Goal: Information Seeking & Learning: Learn about a topic

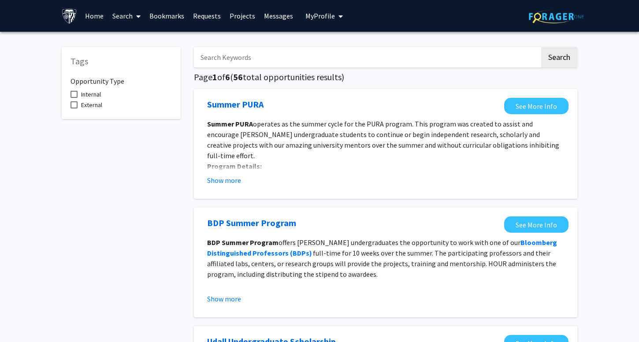
click at [130, 15] on link "Search" at bounding box center [126, 15] width 37 height 31
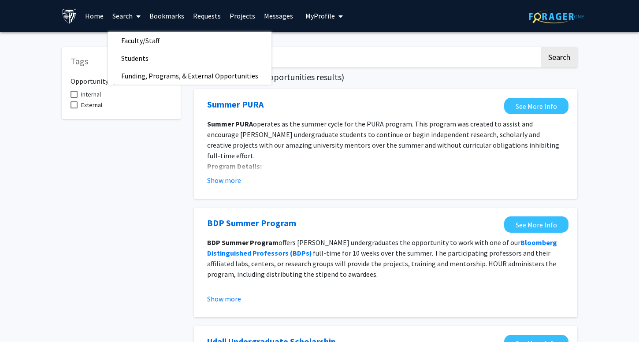
click at [108, 17] on link "Search" at bounding box center [126, 15] width 37 height 31
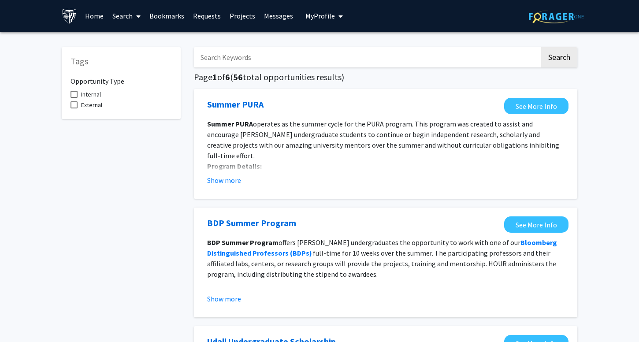
click at [100, 17] on link "Home" at bounding box center [94, 15] width 27 height 31
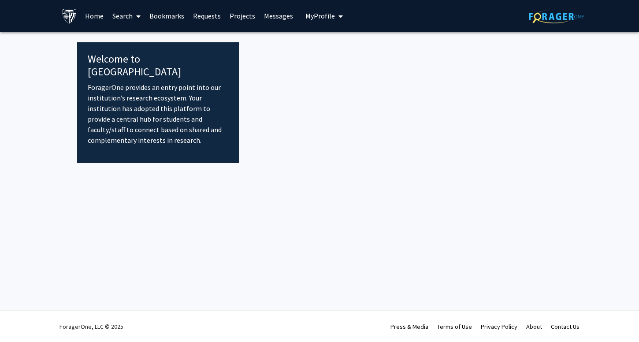
click at [130, 14] on link "Search" at bounding box center [126, 15] width 37 height 31
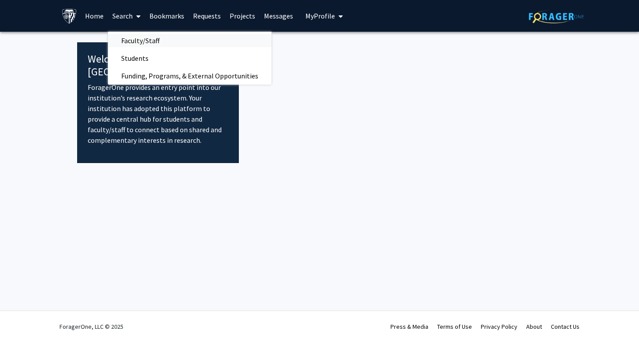
click at [154, 38] on span "Faculty/Staff" at bounding box center [140, 41] width 65 height 18
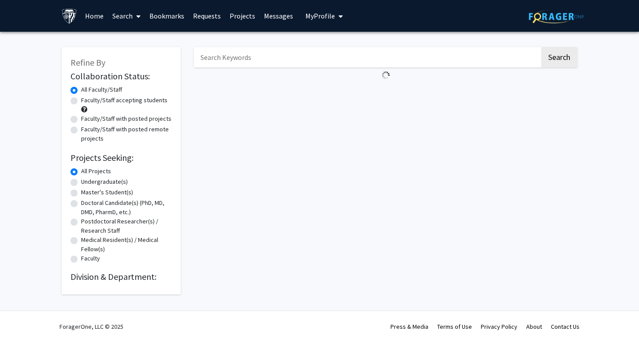
click at [113, 190] on label "Master's Student(s)" at bounding box center [107, 192] width 52 height 9
click at [87, 190] on input "Master's Student(s)" at bounding box center [84, 191] width 6 height 6
radio input "true"
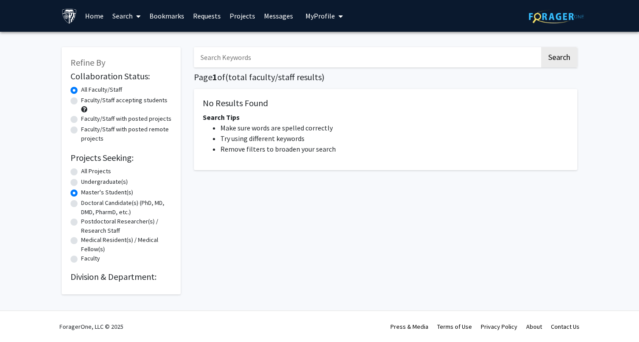
click at [236, 15] on link "Projects" at bounding box center [242, 15] width 34 height 31
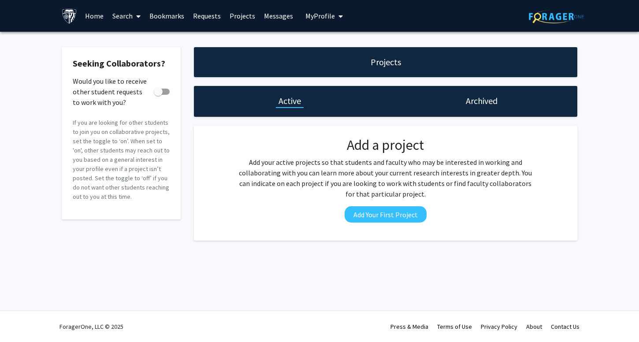
click at [139, 12] on span at bounding box center [137, 16] width 8 height 31
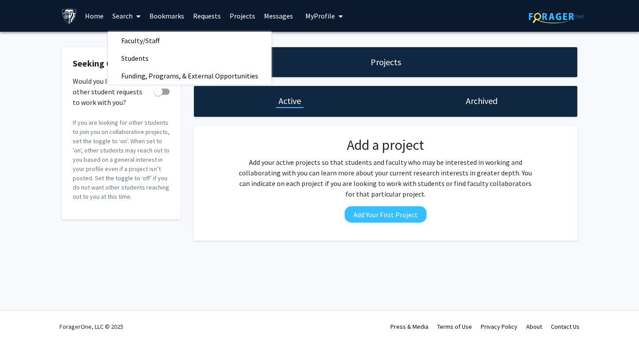
click at [157, 15] on link "Bookmarks" at bounding box center [167, 15] width 44 height 31
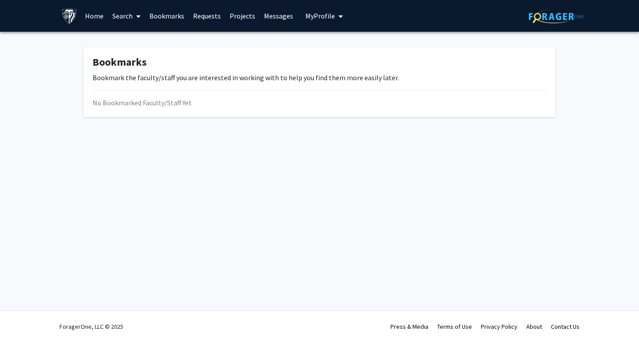
click at [196, 19] on link "Requests" at bounding box center [207, 15] width 37 height 31
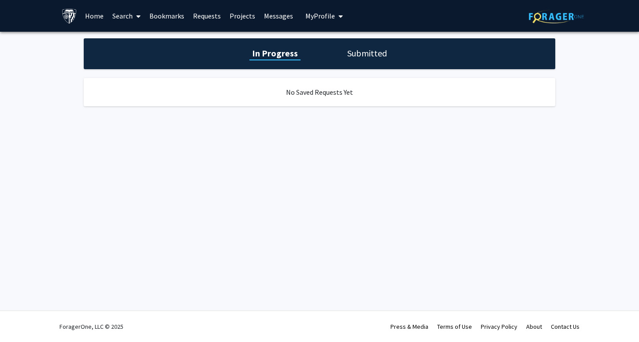
click at [96, 18] on link "Home" at bounding box center [94, 15] width 27 height 31
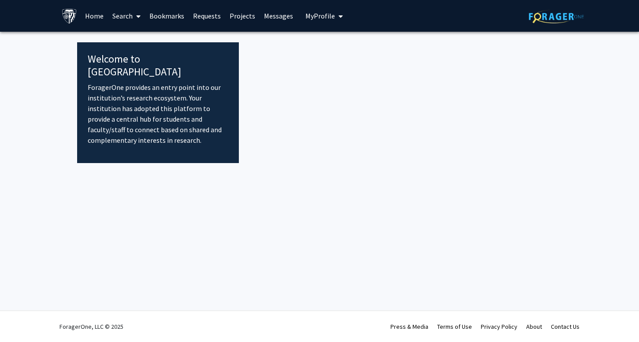
click at [294, 15] on div "Skip navigation Home Search Bookmarks Requests Projects Messages My Profile Cha…" at bounding box center [204, 16] width 284 height 32
click at [285, 15] on link "Messages" at bounding box center [279, 15] width 38 height 31
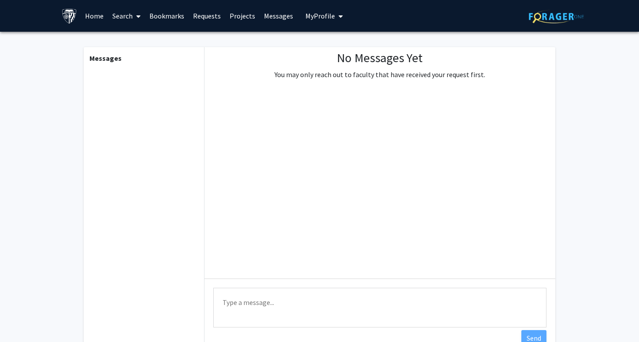
click at [93, 12] on link "Home" at bounding box center [94, 15] width 27 height 31
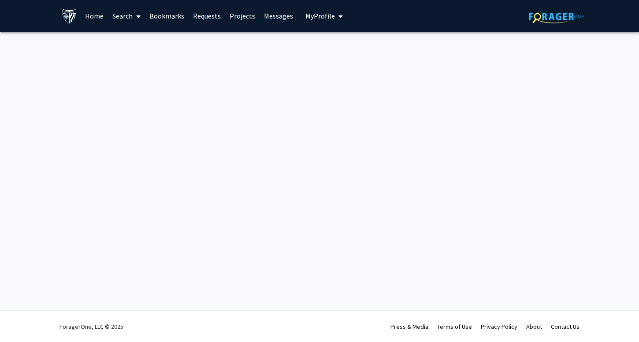
click at [136, 10] on span at bounding box center [137, 16] width 8 height 31
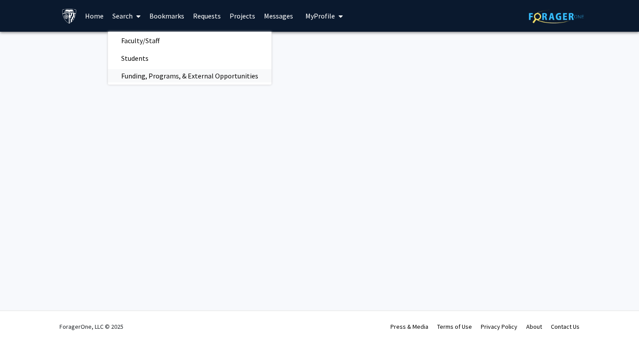
click at [156, 77] on span "Funding, Programs, & External Opportunities" at bounding box center [190, 76] width 164 height 18
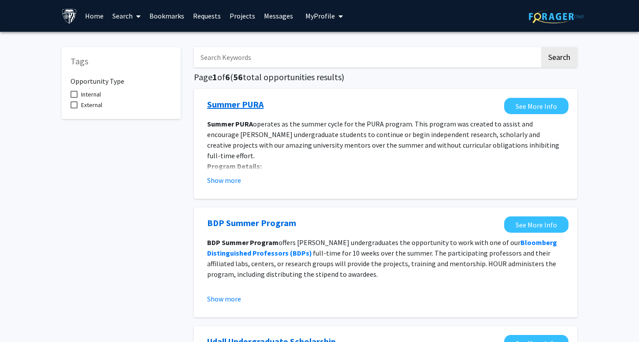
click at [249, 105] on link "Summer PURA" at bounding box center [235, 104] width 56 height 13
click at [245, 17] on link "Projects" at bounding box center [242, 15] width 34 height 31
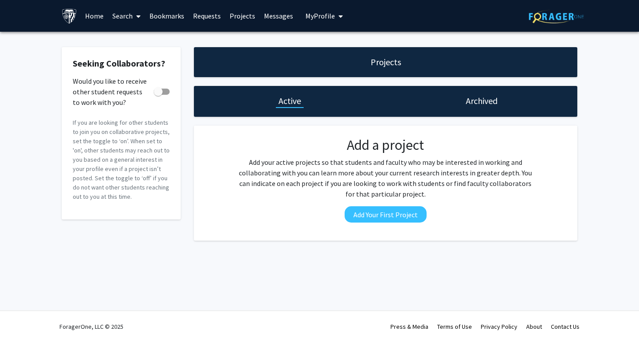
click at [208, 16] on link "Requests" at bounding box center [207, 15] width 37 height 31
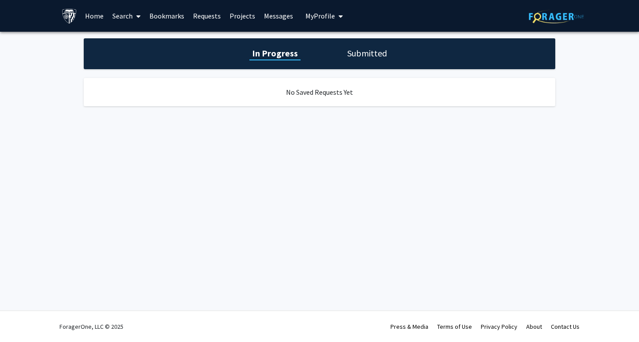
click at [363, 44] on div "In Progress Submitted" at bounding box center [320, 53] width 472 height 31
click at [362, 55] on h1 "Submitted" at bounding box center [367, 53] width 45 height 12
click at [100, 18] on link "Home" at bounding box center [94, 15] width 27 height 31
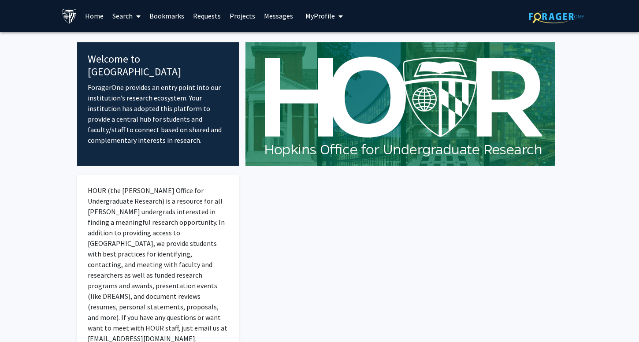
click at [131, 17] on link "Search" at bounding box center [126, 15] width 37 height 31
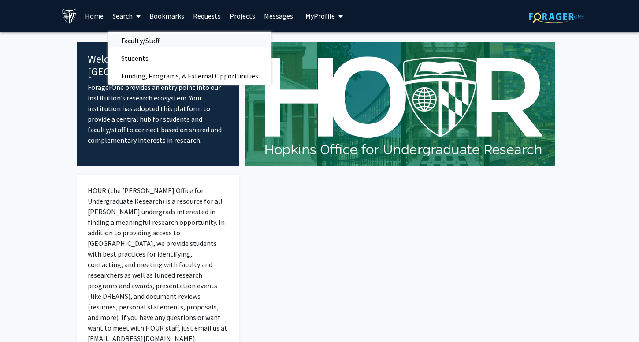
click at [134, 43] on span "Faculty/Staff" at bounding box center [140, 41] width 65 height 18
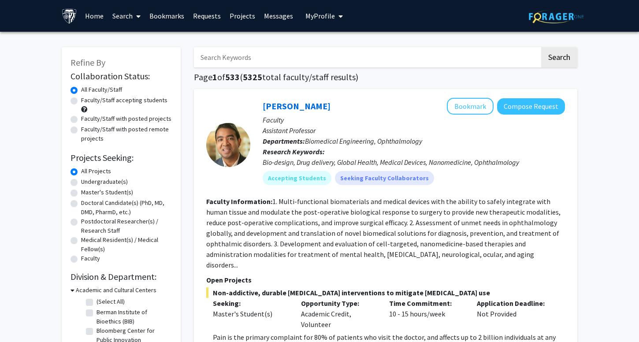
click at [109, 192] on label "Master's Student(s)" at bounding box center [107, 192] width 52 height 9
click at [87, 192] on input "Master's Student(s)" at bounding box center [84, 191] width 6 height 6
radio input "true"
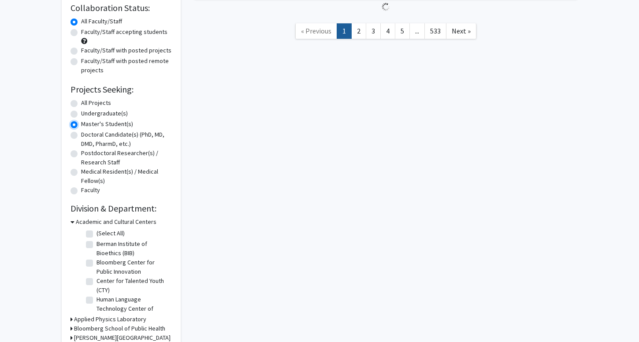
scroll to position [149, 0]
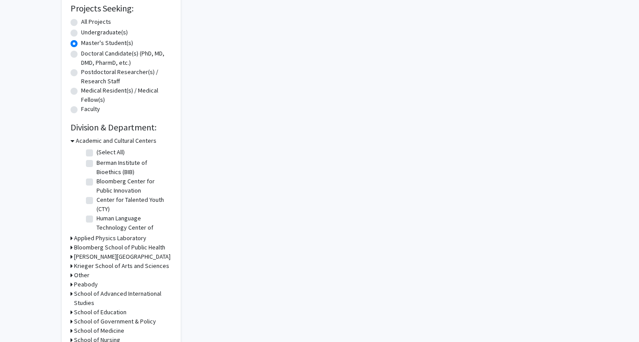
click at [102, 140] on h3 "Academic and Cultural Centers" at bounding box center [116, 140] width 81 height 9
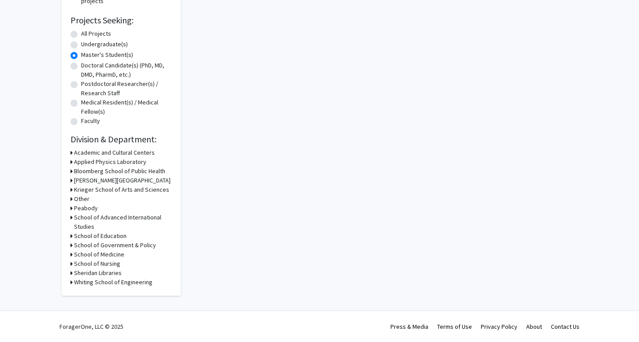
click at [110, 283] on h3 "Whiting School of Engineering" at bounding box center [113, 282] width 78 height 9
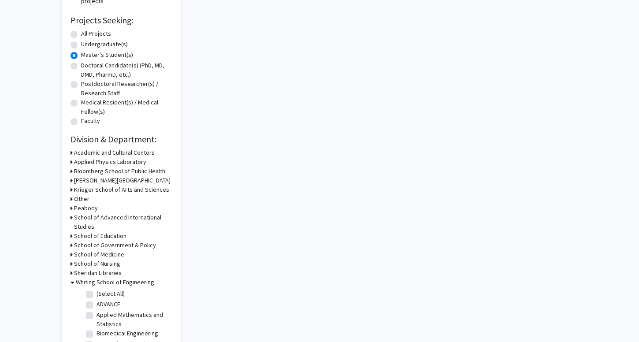
click at [105, 292] on label "(Select All)" at bounding box center [111, 293] width 28 height 9
click at [102, 292] on input "(Select All)" at bounding box center [100, 292] width 6 height 6
checkbox input "true"
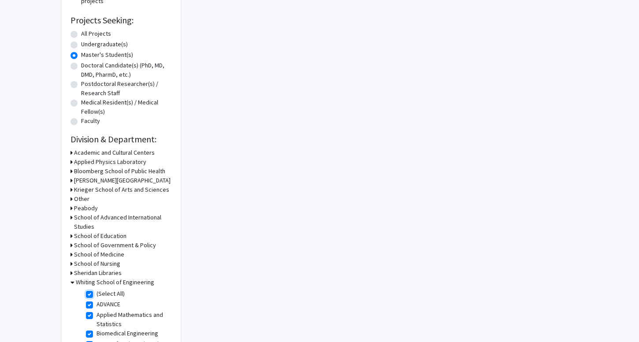
checkbox input "true"
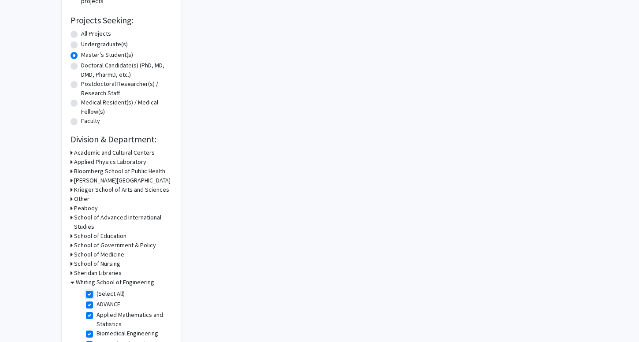
checkbox input "true"
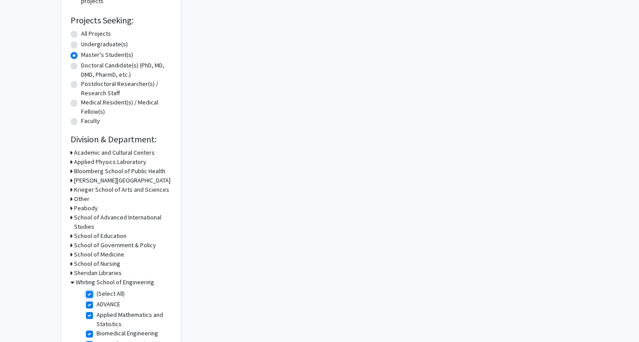
checkbox input "true"
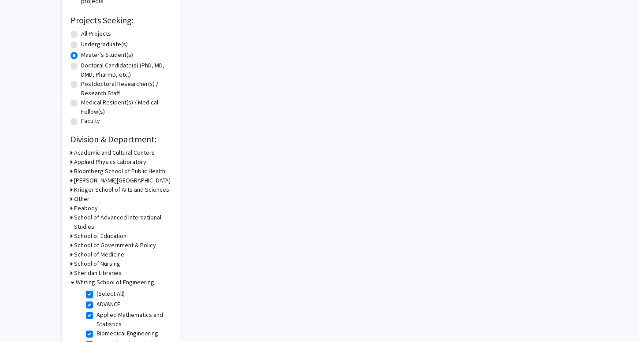
checkbox input "true"
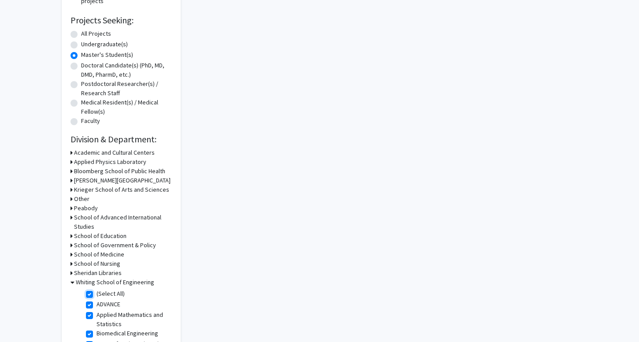
checkbox input "true"
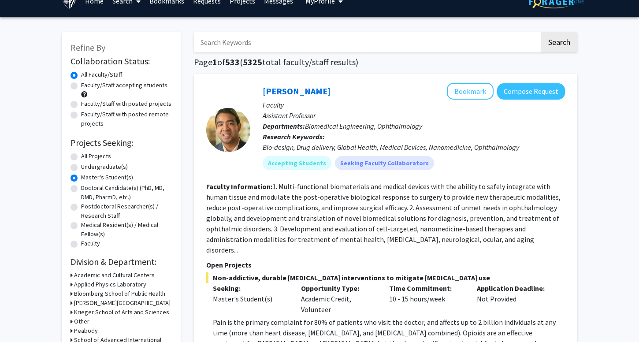
scroll to position [15, 0]
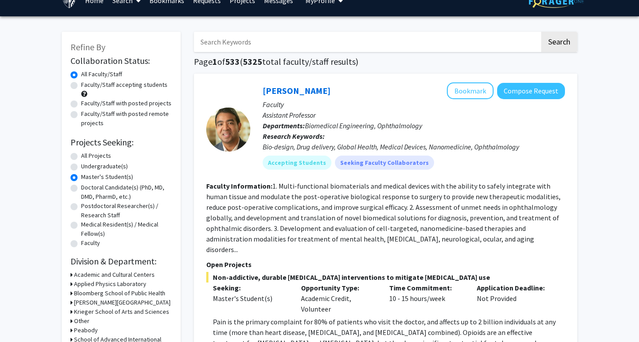
click at [115, 177] on label "Master's Student(s)" at bounding box center [107, 176] width 52 height 9
click at [87, 177] on input "Master's Student(s)" at bounding box center [84, 175] width 6 height 6
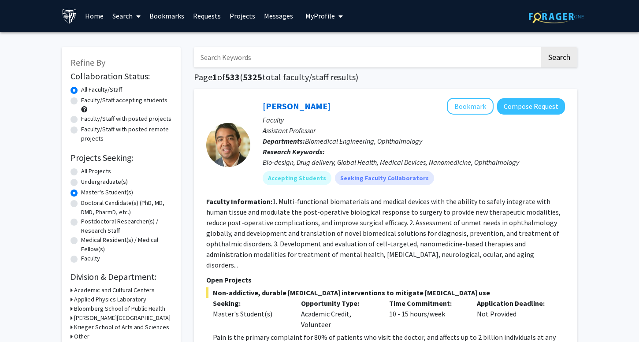
click at [99, 98] on label "Faculty/Staff accepting students" at bounding box center [124, 100] width 86 height 9
click at [87, 98] on input "Faculty/Staff accepting students" at bounding box center [84, 99] width 6 height 6
radio input "true"
click at [102, 89] on label "All Faculty/Staff" at bounding box center [101, 89] width 41 height 9
click at [87, 89] on input "All Faculty/Staff" at bounding box center [84, 88] width 6 height 6
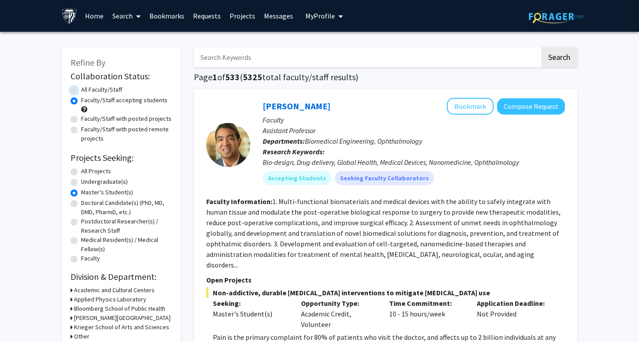
radio input "true"
click at [109, 184] on label "Undergraduate(s)" at bounding box center [104, 181] width 47 height 9
click at [87, 183] on input "Undergraduate(s)" at bounding box center [84, 180] width 6 height 6
radio input "true"
click at [106, 193] on label "Master's Student(s)" at bounding box center [107, 192] width 52 height 9
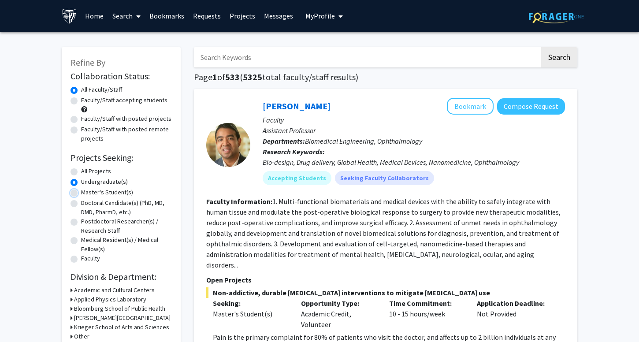
click at [87, 193] on input "Master's Student(s)" at bounding box center [84, 191] width 6 height 6
radio input "true"
click at [567, 64] on button "Search" at bounding box center [559, 57] width 36 height 20
radio input "true"
checkbox input "false"
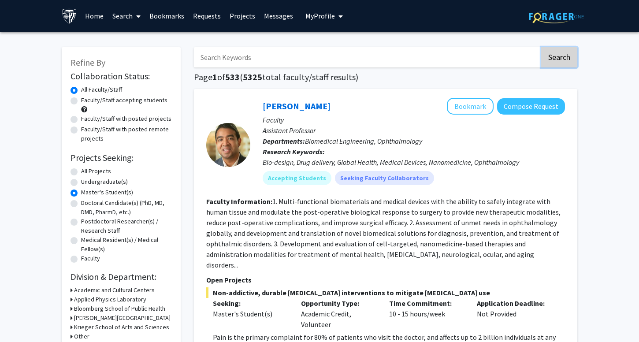
checkbox input "false"
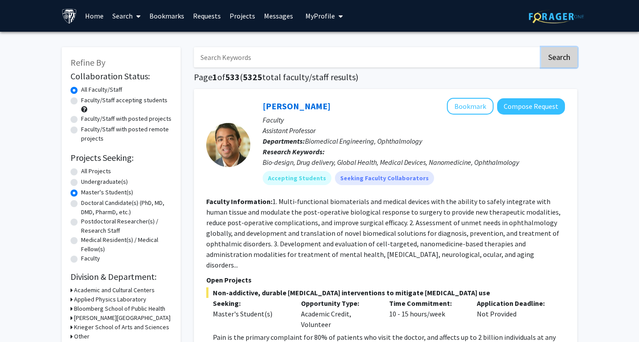
checkbox input "false"
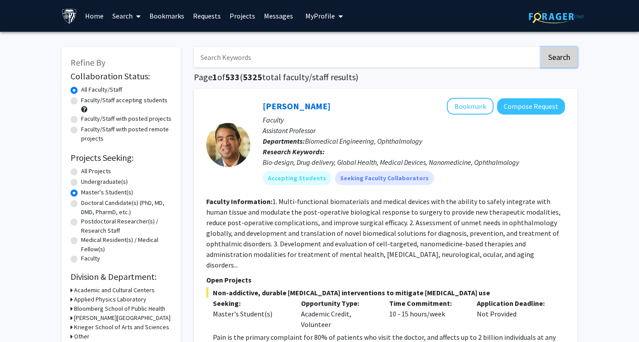
checkbox input "false"
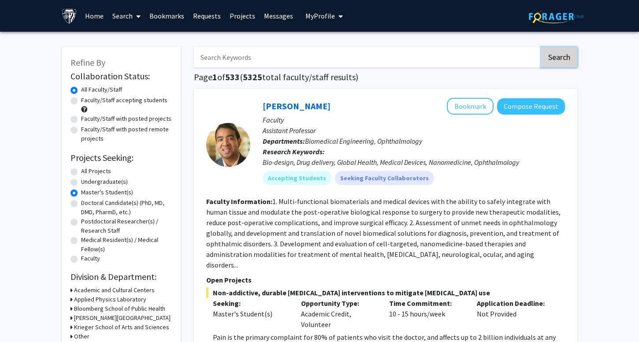
checkbox input "false"
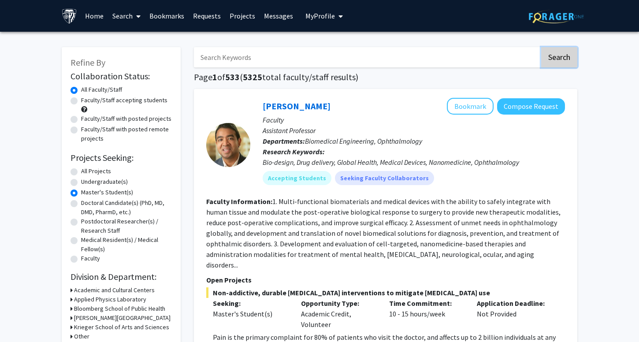
checkbox input "false"
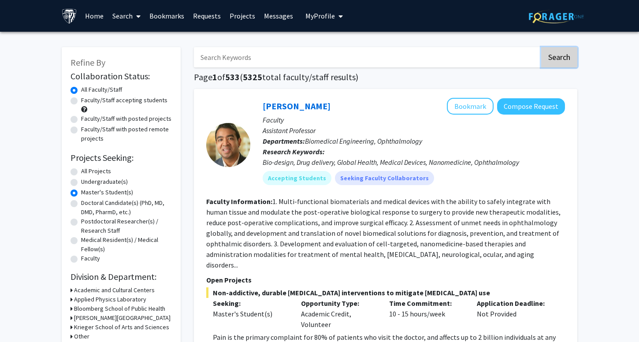
checkbox input "false"
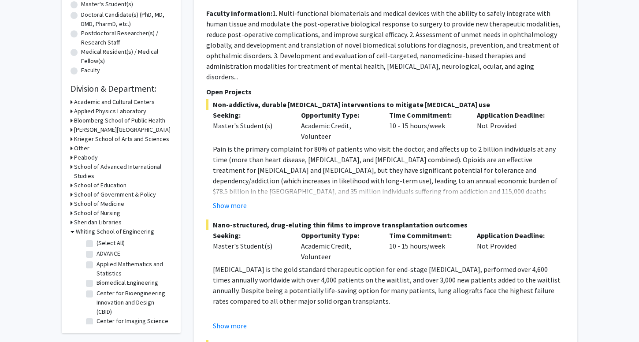
scroll to position [365, 0]
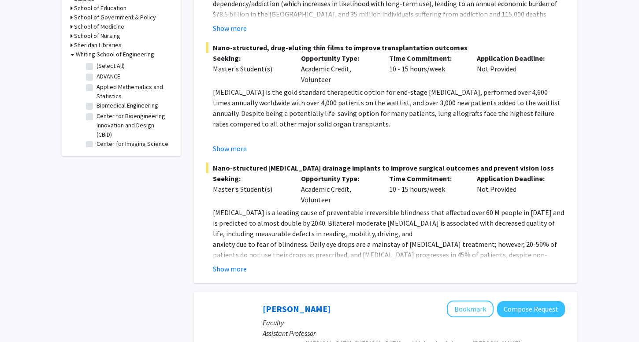
click at [97, 67] on label "(Select All)" at bounding box center [111, 65] width 28 height 9
click at [97, 67] on input "(Select All)" at bounding box center [100, 64] width 6 height 6
checkbox input "true"
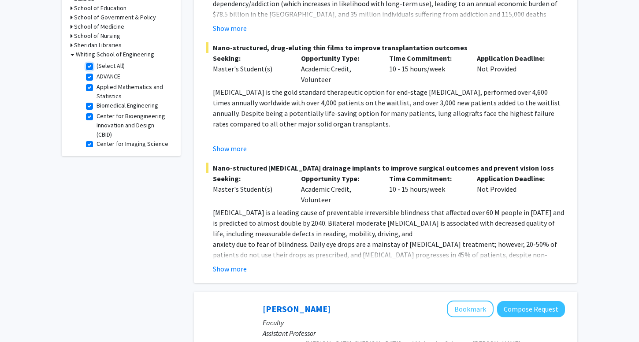
checkbox input "true"
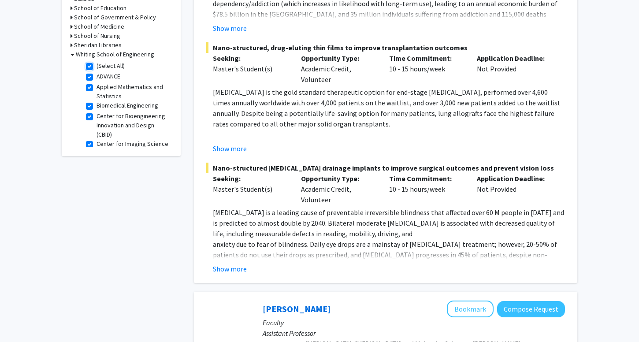
checkbox input "true"
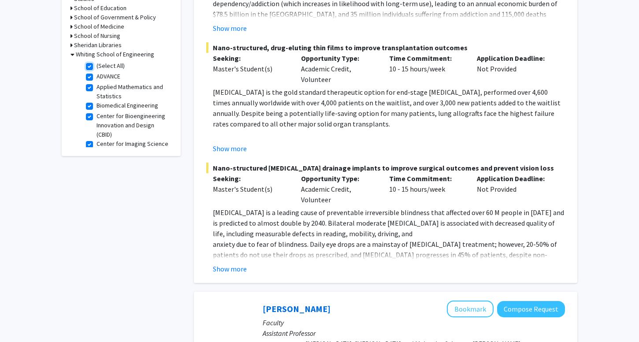
checkbox input "true"
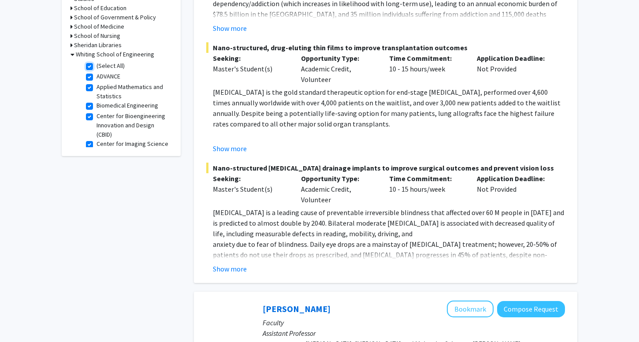
checkbox input "true"
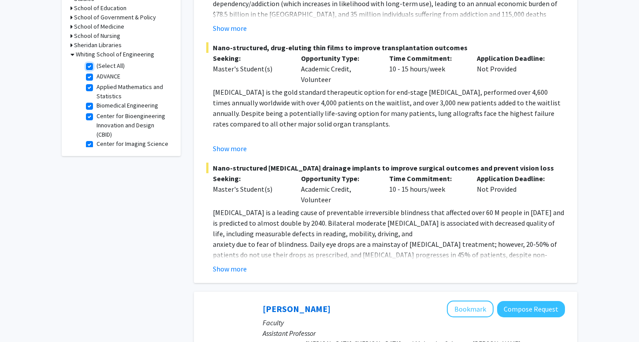
checkbox input "true"
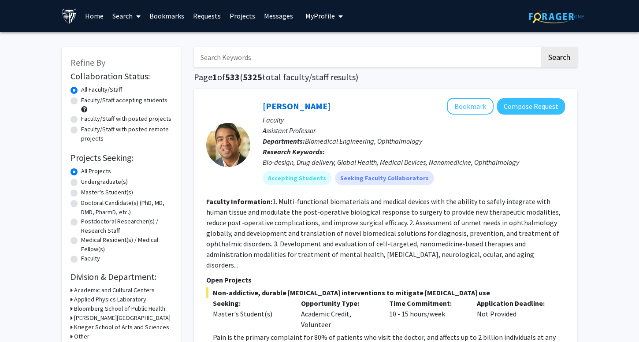
click at [335, 15] on span "My profile dropdown to access profile and logout" at bounding box center [339, 16] width 8 height 31
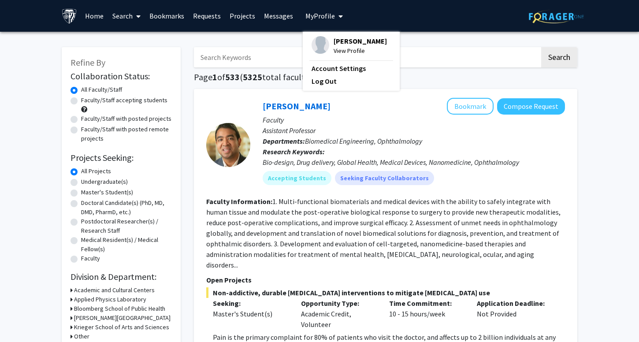
click at [339, 15] on icon "My profile dropdown to access profile and logout" at bounding box center [341, 16] width 4 height 7
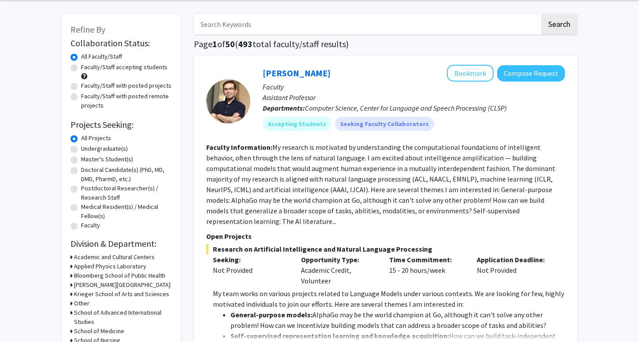
scroll to position [25, 0]
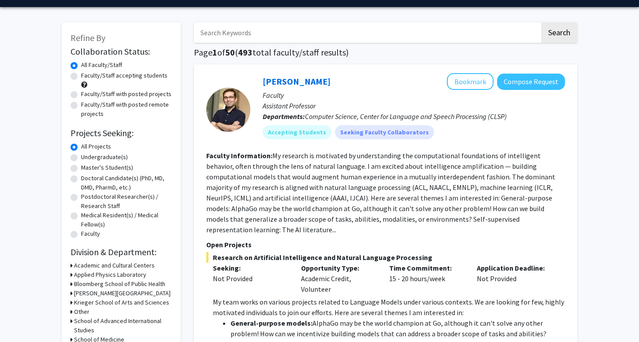
click at [98, 168] on label "Master's Student(s)" at bounding box center [107, 167] width 52 height 9
click at [87, 168] on input "Master's Student(s)" at bounding box center [84, 166] width 6 height 6
radio input "true"
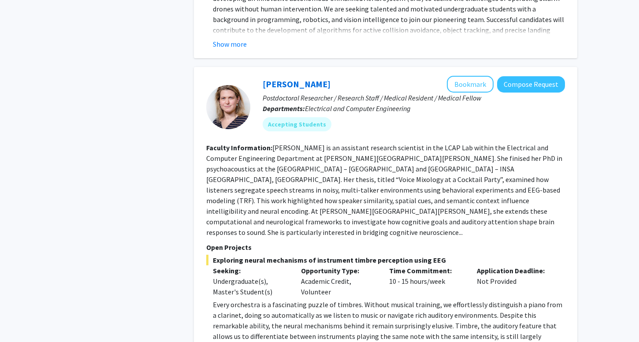
scroll to position [1366, 0]
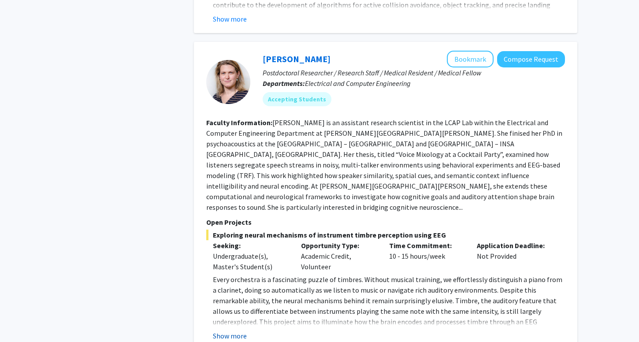
click at [240, 331] on button "Show more" at bounding box center [230, 336] width 34 height 11
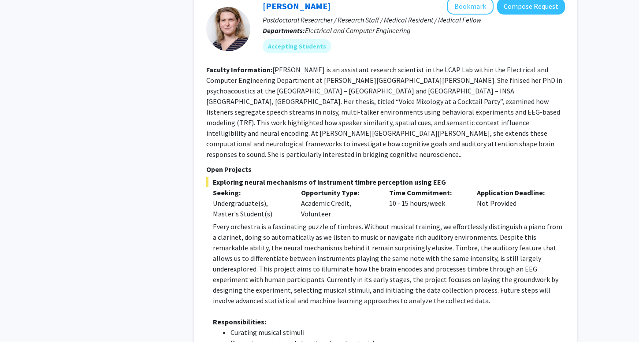
scroll to position [1425, 0]
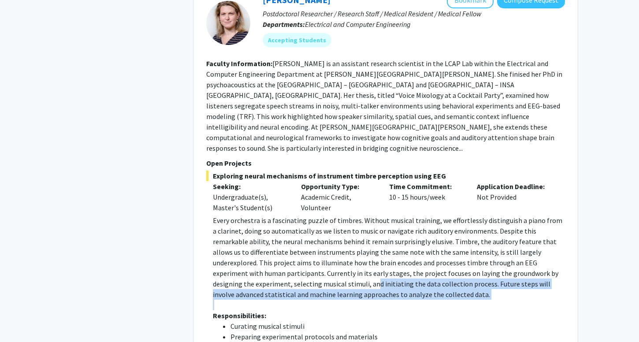
drag, startPoint x: 406, startPoint y: 270, endPoint x: 298, endPoint y: 248, distance: 110.7
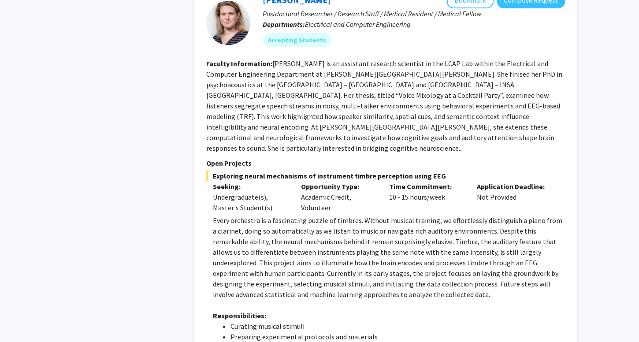
click at [279, 256] on p "Every orchestra is a fascinating puzzle of timbres. Without musical training, w…" at bounding box center [389, 257] width 352 height 85
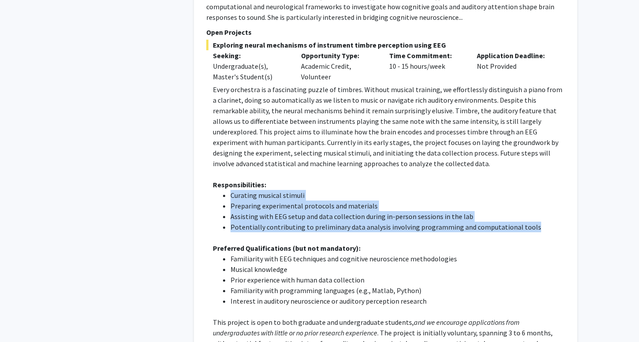
drag, startPoint x: 232, startPoint y: 161, endPoint x: 528, endPoint y: 196, distance: 297.8
click at [528, 196] on ul "Curating musical stimuli Preparing experimental protocols and materials Assisti…" at bounding box center [389, 211] width 352 height 42
drag, startPoint x: 529, startPoint y: 198, endPoint x: 226, endPoint y: 163, distance: 305.8
click at [226, 190] on ul "Curating musical stimuli Preparing experimental protocols and materials Assisti…" at bounding box center [389, 211] width 352 height 42
click at [369, 116] on p "Every orchestra is a fascinating puzzle of timbres. Without musical training, w…" at bounding box center [389, 126] width 352 height 85
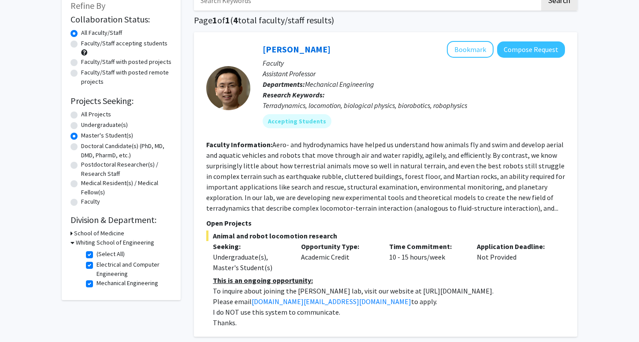
scroll to position [55, 0]
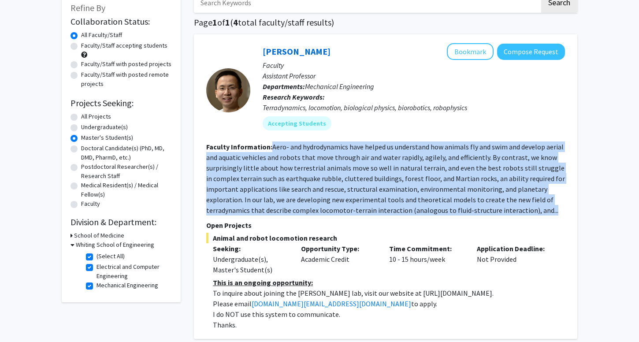
drag, startPoint x: 272, startPoint y: 145, endPoint x: 562, endPoint y: 208, distance: 297.5
click at [562, 208] on section "Faculty Information: Aero- and hydrodynamics have helped us understand how anim…" at bounding box center [385, 178] width 359 height 74
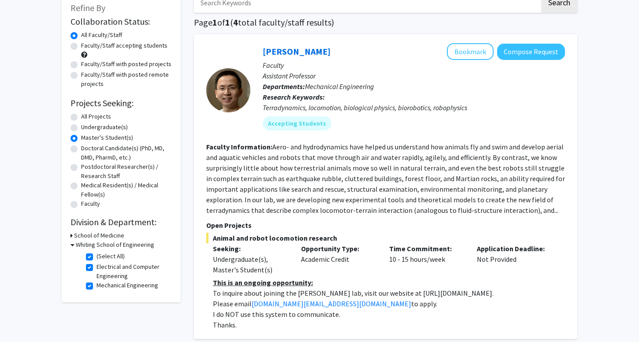
click at [411, 177] on fg-read-more "Aero- and hydrodynamics have helped us understand how animals fly and swim and …" at bounding box center [385, 178] width 359 height 72
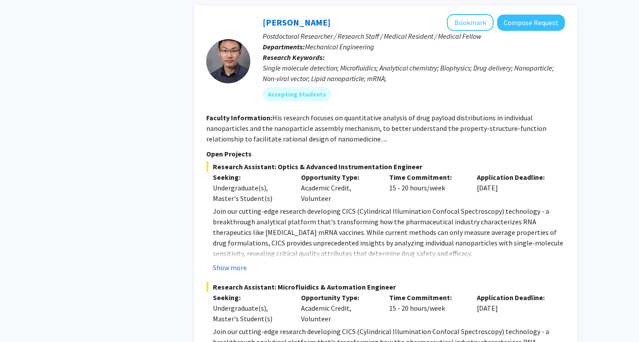
scroll to position [396, 0]
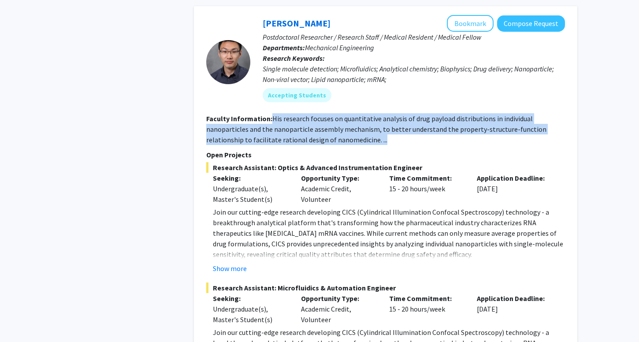
drag, startPoint x: 270, startPoint y: 117, endPoint x: 382, endPoint y: 146, distance: 115.8
click at [382, 146] on fg-search-faculty "Sixuan Li Bookmark Compose Request Postdoctoral Researcher / Research Staff / M…" at bounding box center [385, 264] width 359 height 499
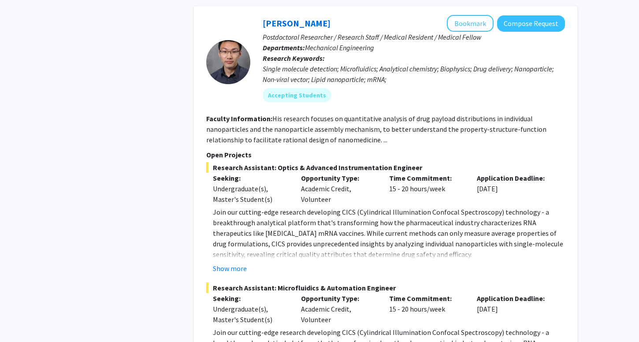
click at [332, 235] on p "Join our cutting-edge research developing CICS (Cylindrical Illumination Confoc…" at bounding box center [389, 233] width 352 height 53
click at [234, 275] on fg-project-list "Research Assistant: Optics & Advanced Instrumentation Engineer Seeking: Undergr…" at bounding box center [385, 338] width 359 height 352
click at [237, 268] on button "Show more" at bounding box center [230, 268] width 34 height 11
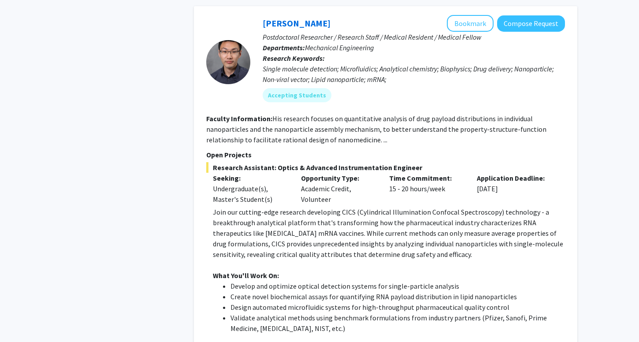
scroll to position [413, 0]
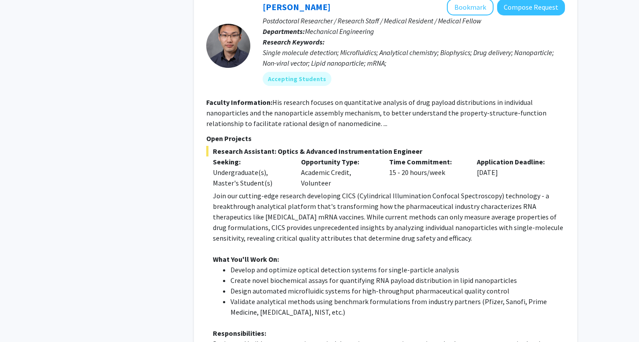
drag, startPoint x: 417, startPoint y: 153, endPoint x: 214, endPoint y: 149, distance: 203.2
click at [214, 149] on span "Research Assistant: Optics & Advanced Instrumentation Engineer" at bounding box center [385, 151] width 359 height 11
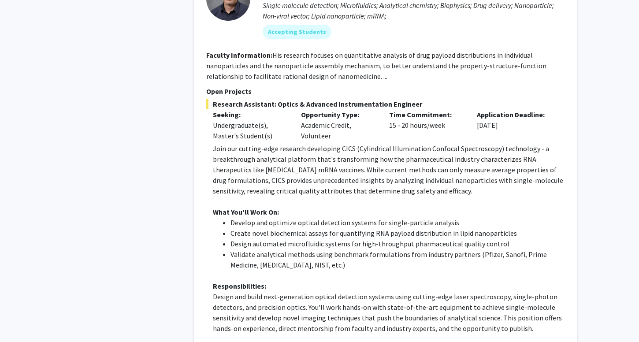
scroll to position [588, 0]
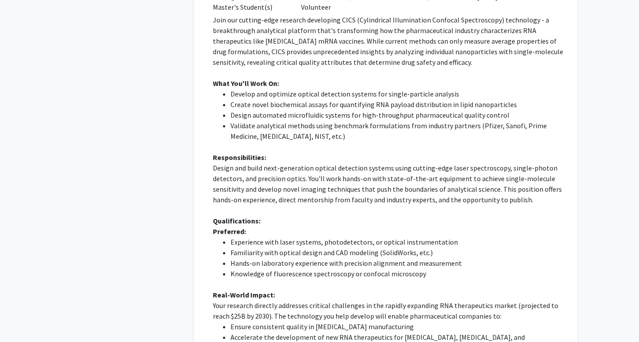
click at [286, 110] on li "Design automated microfluidic systems for high-throughput pharmaceutical qualit…" at bounding box center [398, 115] width 335 height 11
click at [238, 169] on p "Design and build next-generation optical detection systems using cutting-edge l…" at bounding box center [389, 184] width 352 height 42
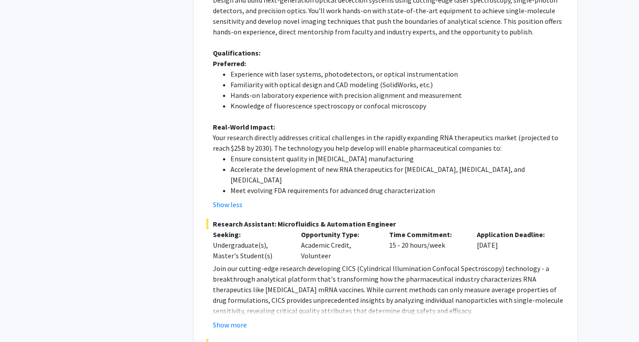
scroll to position [865, 0]
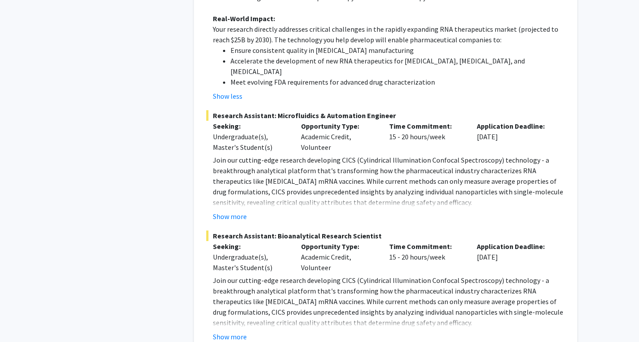
drag, startPoint x: 396, startPoint y: 103, endPoint x: 275, endPoint y: 103, distance: 121.2
click at [275, 110] on span "Research Assistant: Microfluidics & Automation Engineer" at bounding box center [385, 115] width 359 height 11
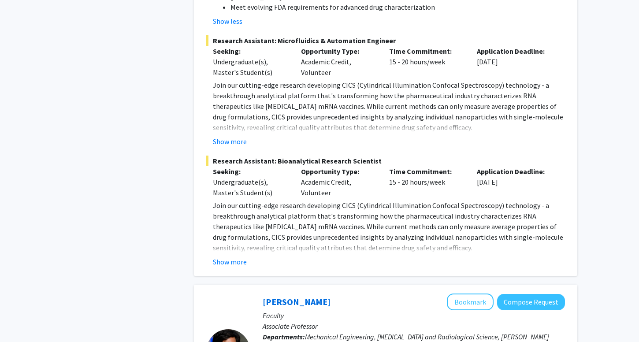
scroll to position [946, 0]
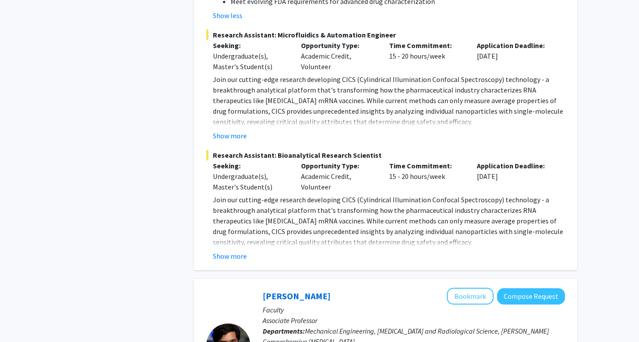
click at [376, 150] on span "Research Assistant: Bioanalytical Research Scientist" at bounding box center [385, 155] width 359 height 11
drag, startPoint x: 376, startPoint y: 142, endPoint x: 276, endPoint y: 145, distance: 100.1
click at [276, 150] on span "Research Assistant: Bioanalytical Research Scientist" at bounding box center [385, 155] width 359 height 11
click at [271, 208] on p "Join our cutting-edge research developing CICS (Cylindrical Illumination Confoc…" at bounding box center [389, 220] width 352 height 53
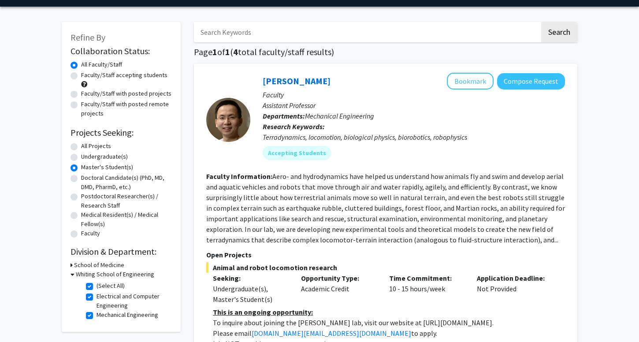
scroll to position [0, 0]
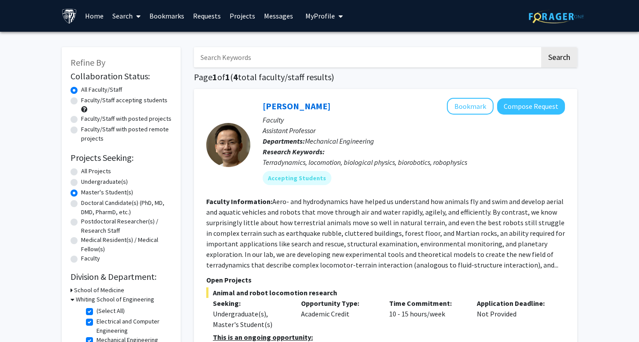
click at [90, 174] on label "All Projects" at bounding box center [96, 171] width 30 height 9
click at [87, 172] on input "All Projects" at bounding box center [84, 170] width 6 height 6
radio input "true"
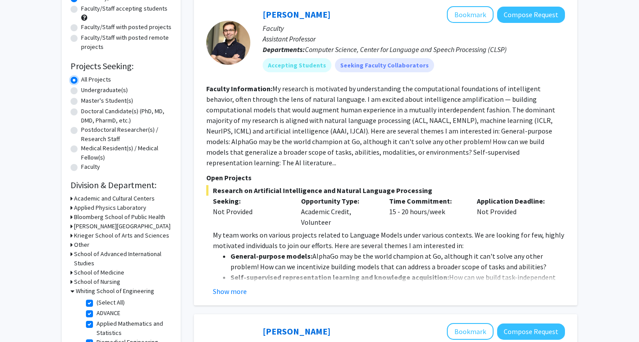
scroll to position [100, 0]
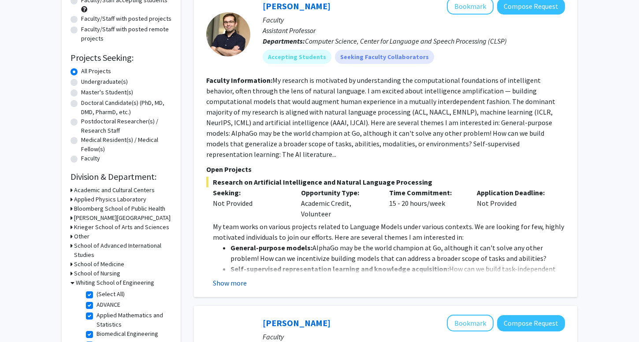
click at [244, 278] on button "Show more" at bounding box center [230, 283] width 34 height 11
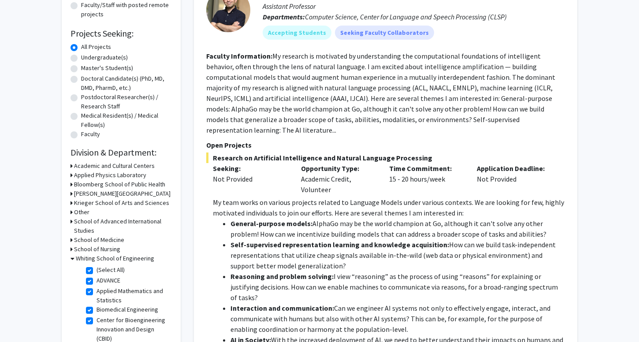
scroll to position [0, 0]
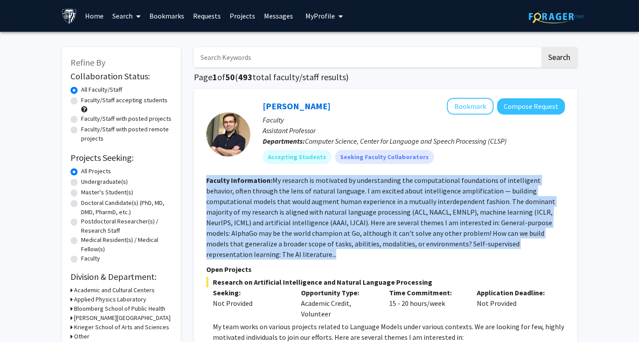
drag, startPoint x: 207, startPoint y: 181, endPoint x: 544, endPoint y: 250, distance: 343.4
click at [544, 250] on fg-search-faculty "[PERSON_NAME] Bookmark Compose Request Faculty Assistant Professor Departments:…" at bounding box center [385, 322] width 359 height 449
click at [449, 159] on div "Accepting Students Seeking Faculty Collaborators" at bounding box center [414, 157] width 306 height 18
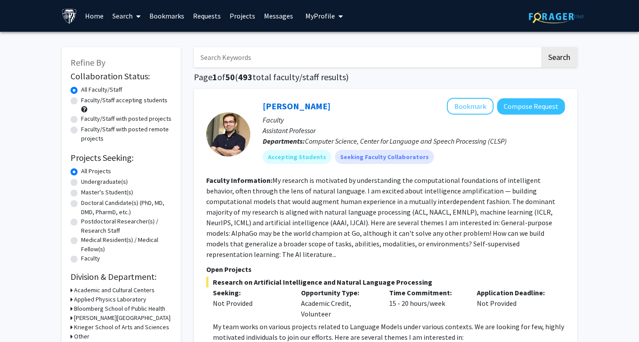
click at [400, 184] on fg-read-more "My research is motivated by understanding the computational foundations of inte…" at bounding box center [380, 217] width 349 height 83
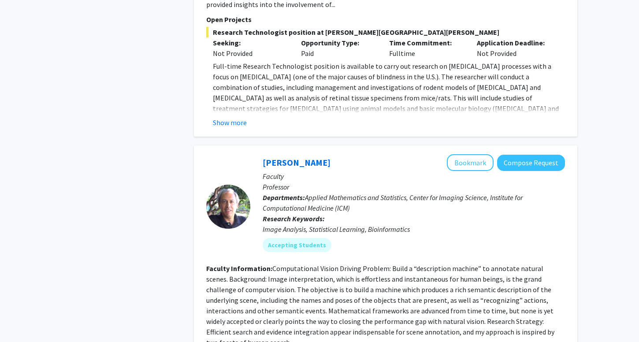
scroll to position [3323, 0]
